Goal: Ask a question: Seek information or help from site administrators or community

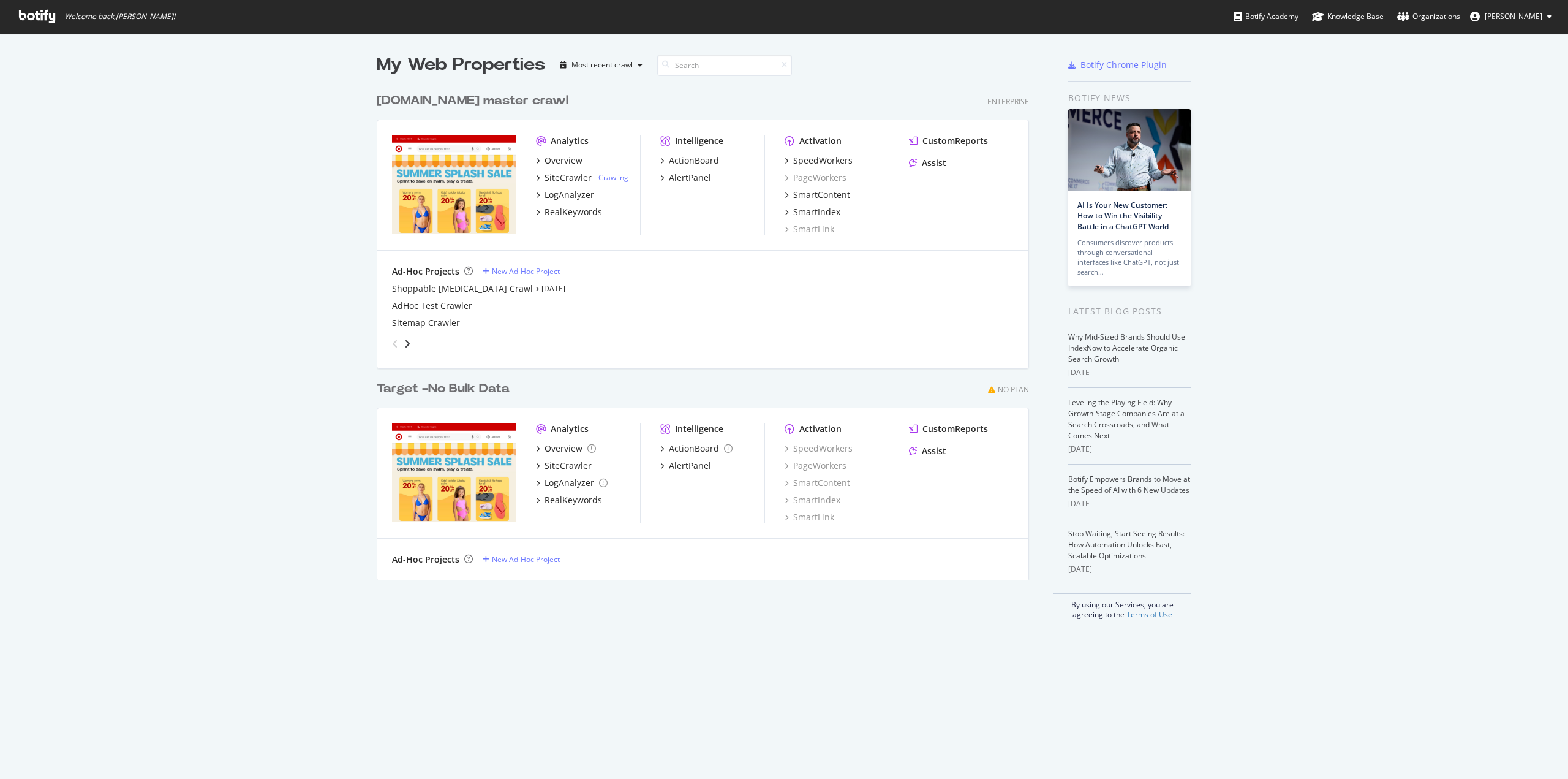
scroll to position [770, 1550]
click at [916, 163] on div "Assist" at bounding box center [928, 163] width 38 height 12
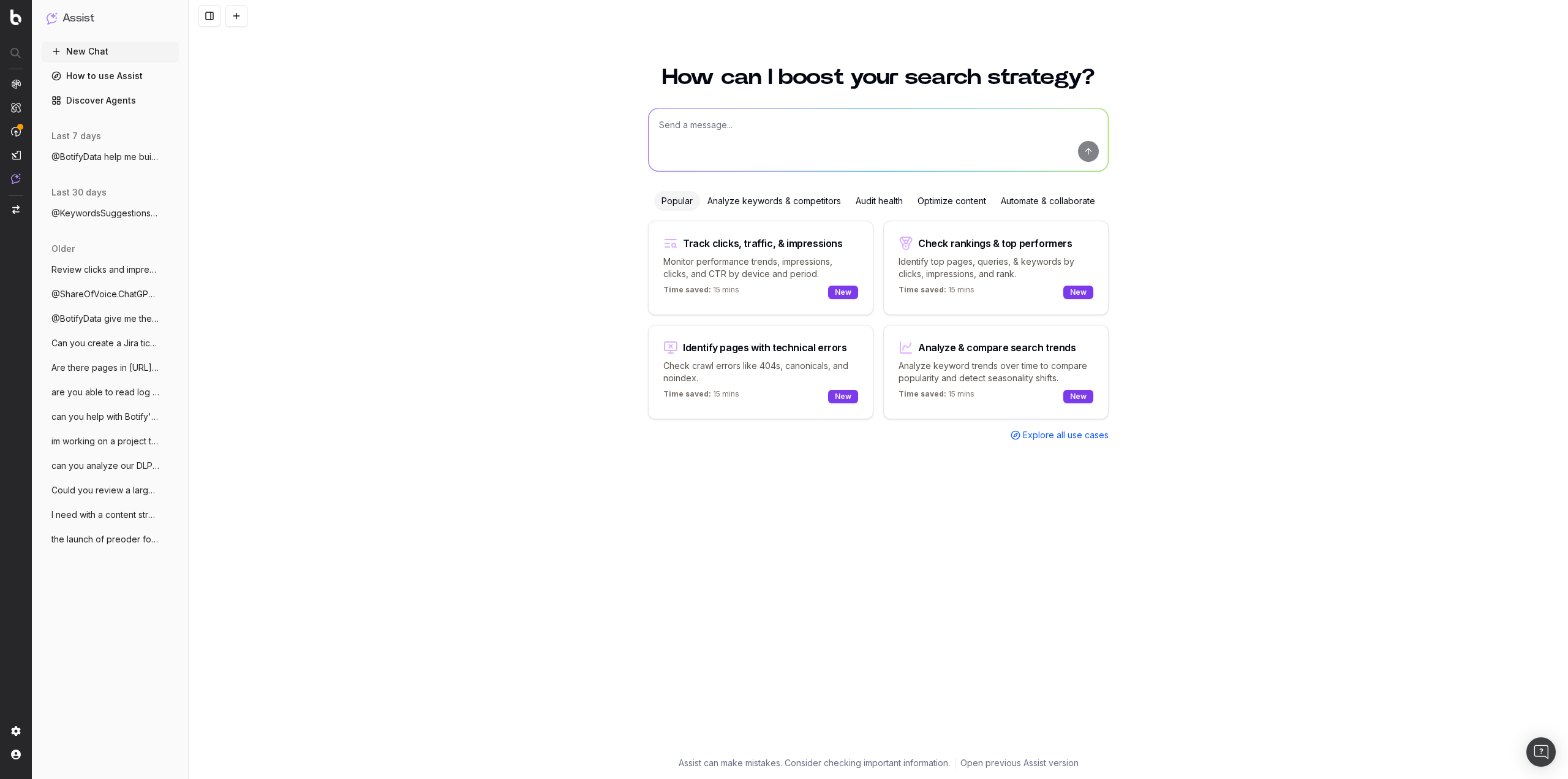
click at [714, 147] on textarea at bounding box center [878, 139] width 459 height 62
